Goal: Transaction & Acquisition: Subscribe to service/newsletter

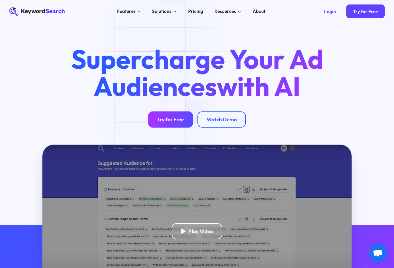
click at [159, 118] on div "Try for Free" at bounding box center [170, 119] width 27 height 7
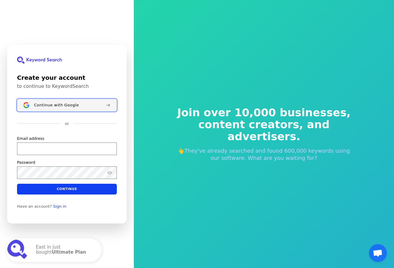
click at [69, 105] on span "Continue with Google" at bounding box center [56, 105] width 45 height 5
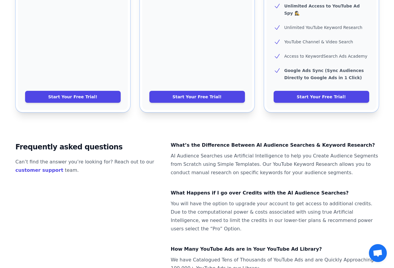
scroll to position [361, 0]
